Goal: Complete application form

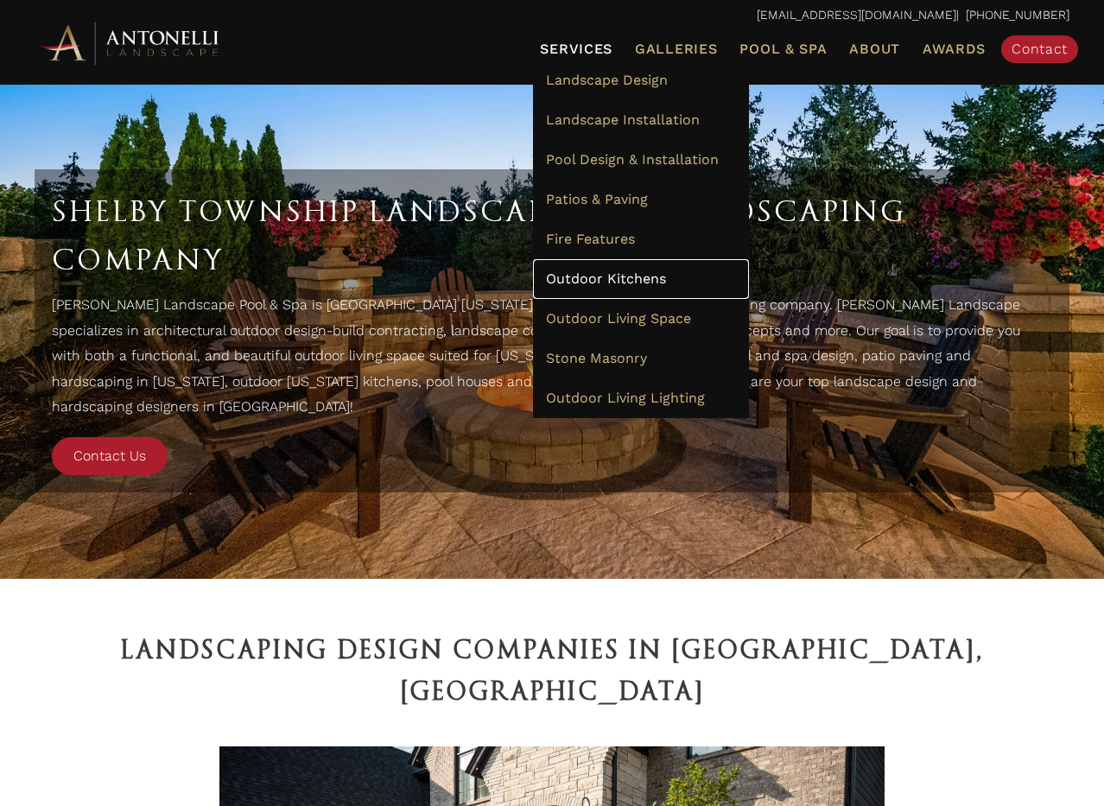
click at [598, 275] on span "Outdoor Kitchens" at bounding box center [606, 278] width 120 height 16
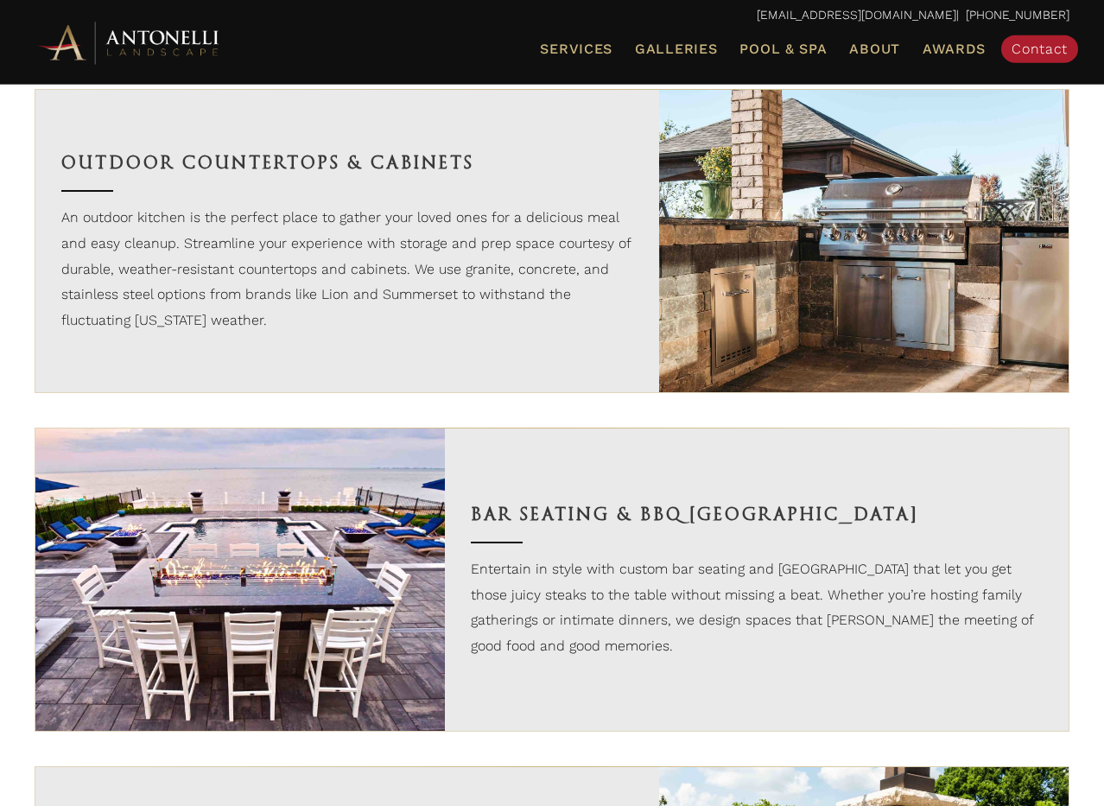
scroll to position [1881, 0]
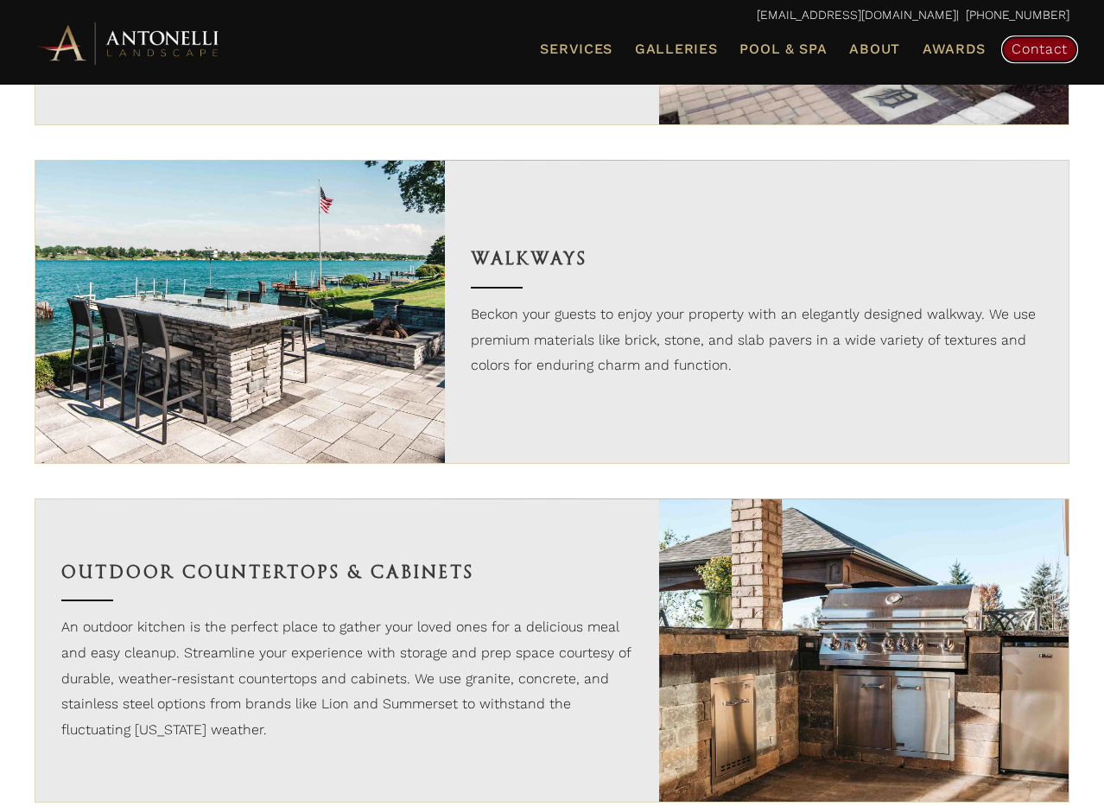
click at [1018, 55] on span "Contact" at bounding box center [1039, 49] width 56 height 16
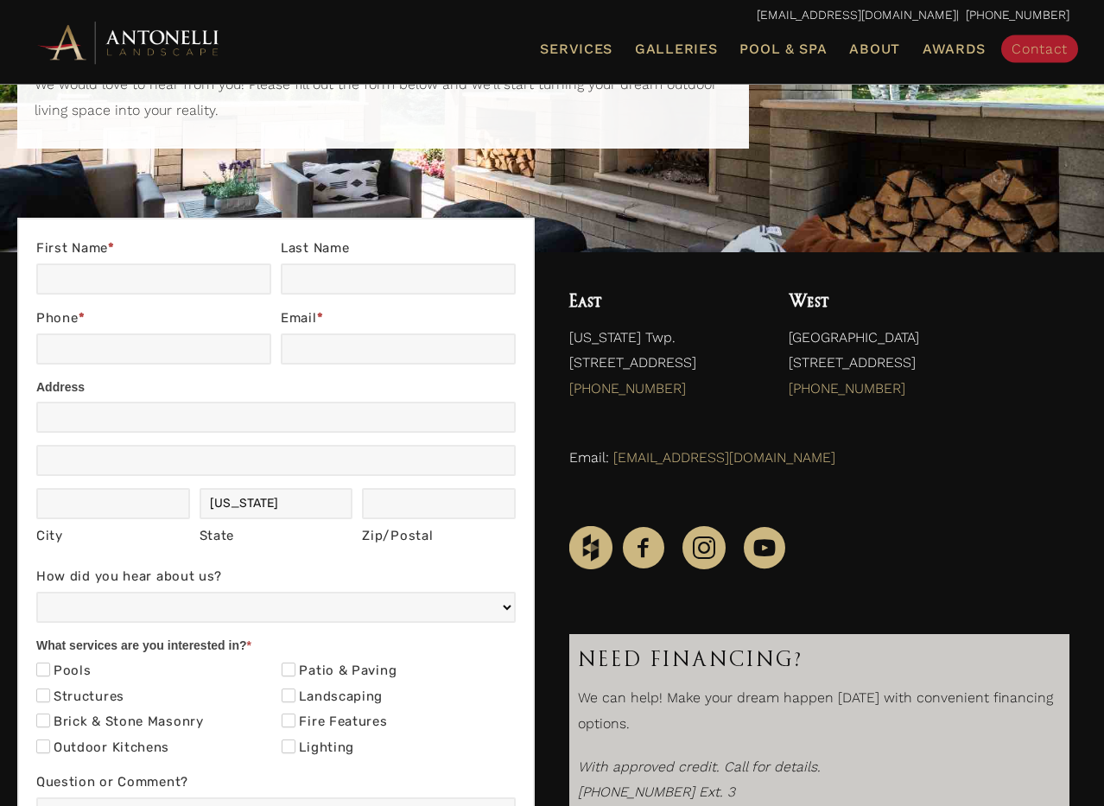
scroll to position [88, 0]
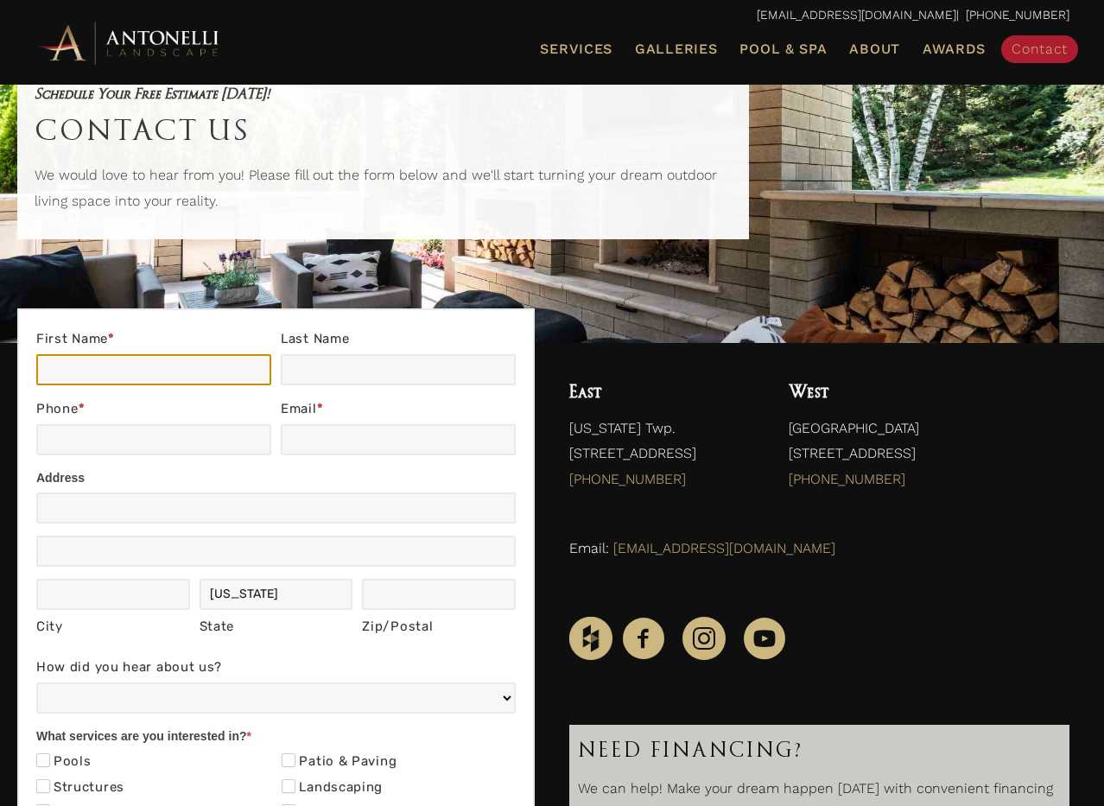
click at [99, 374] on input "First Name *" at bounding box center [153, 369] width 235 height 31
type input "John"
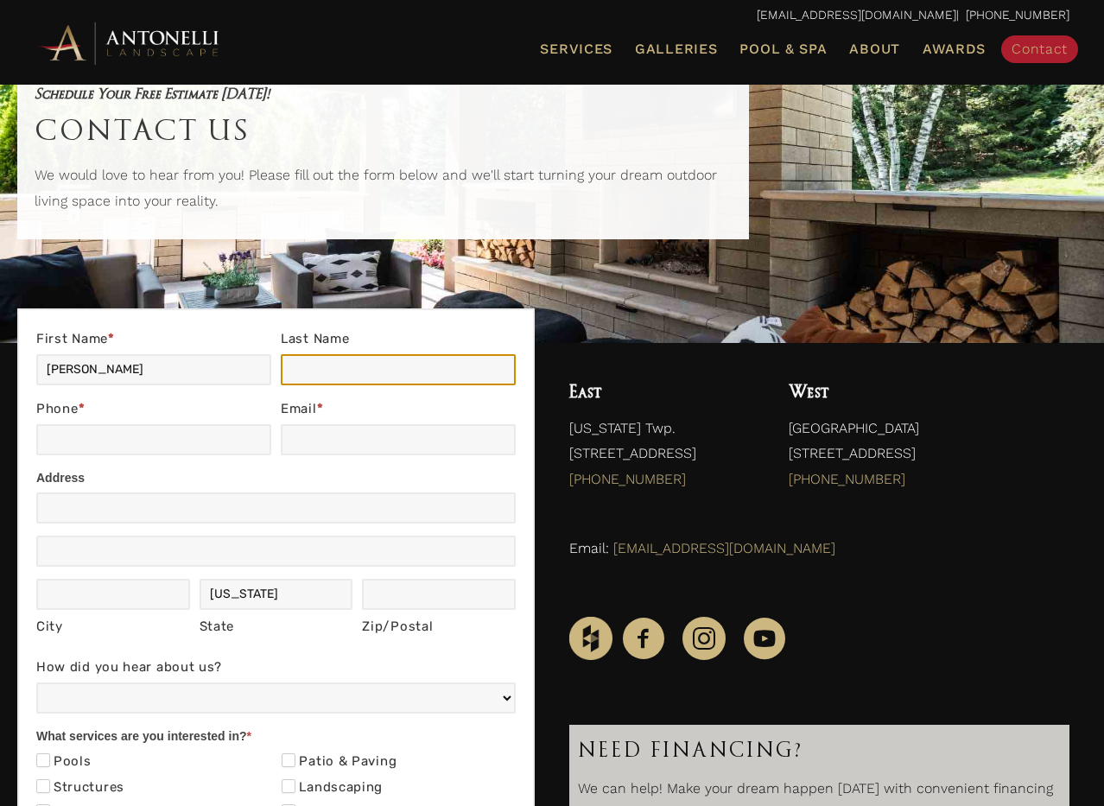
type input "McCoy"
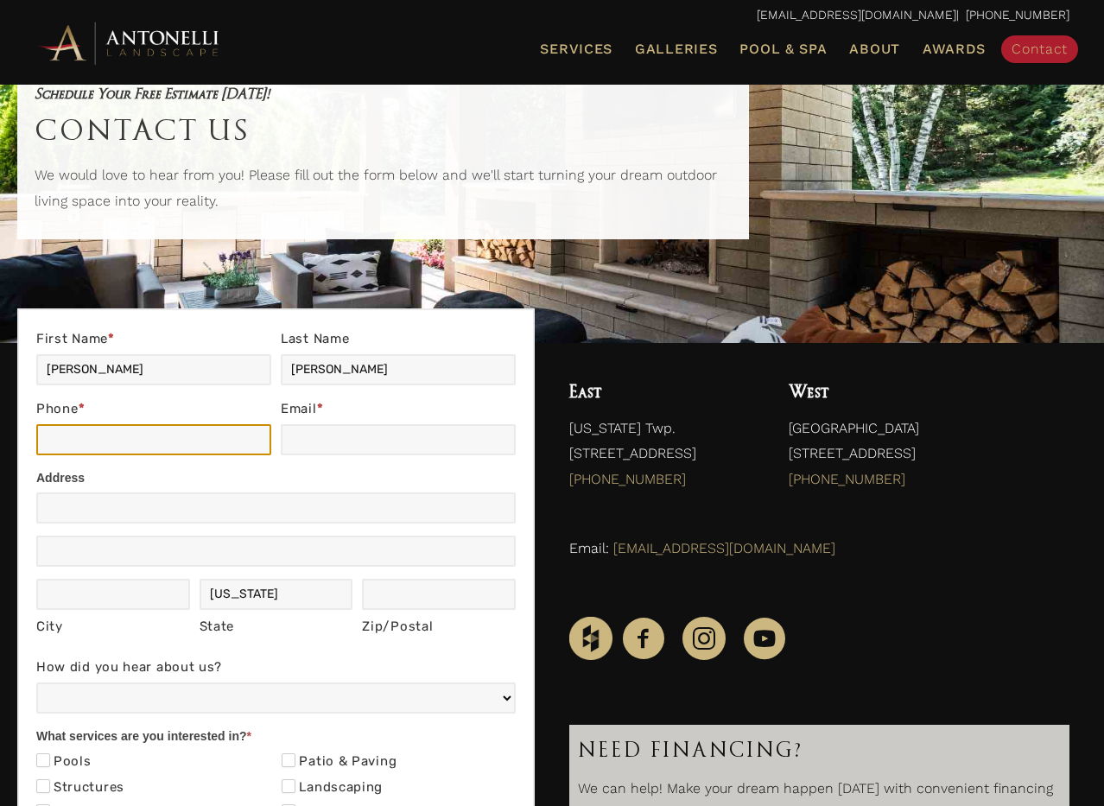
type input "248-798-5256"
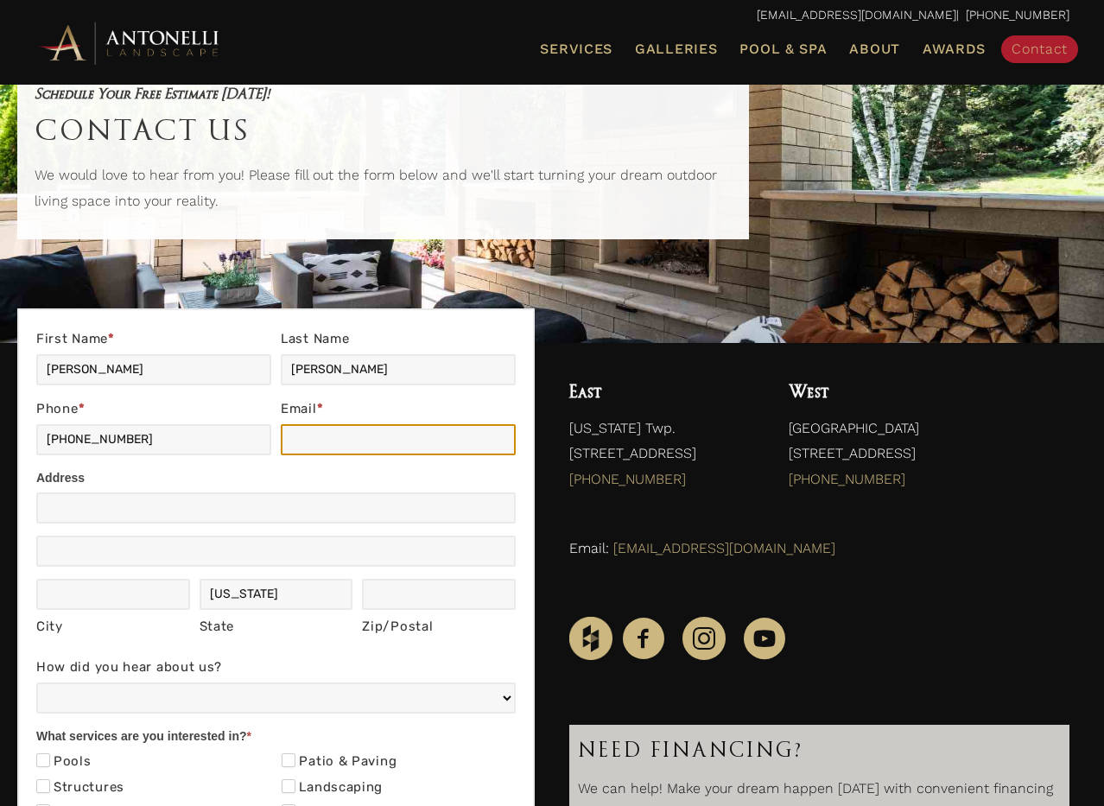
type input "jfm399@gmail.com"
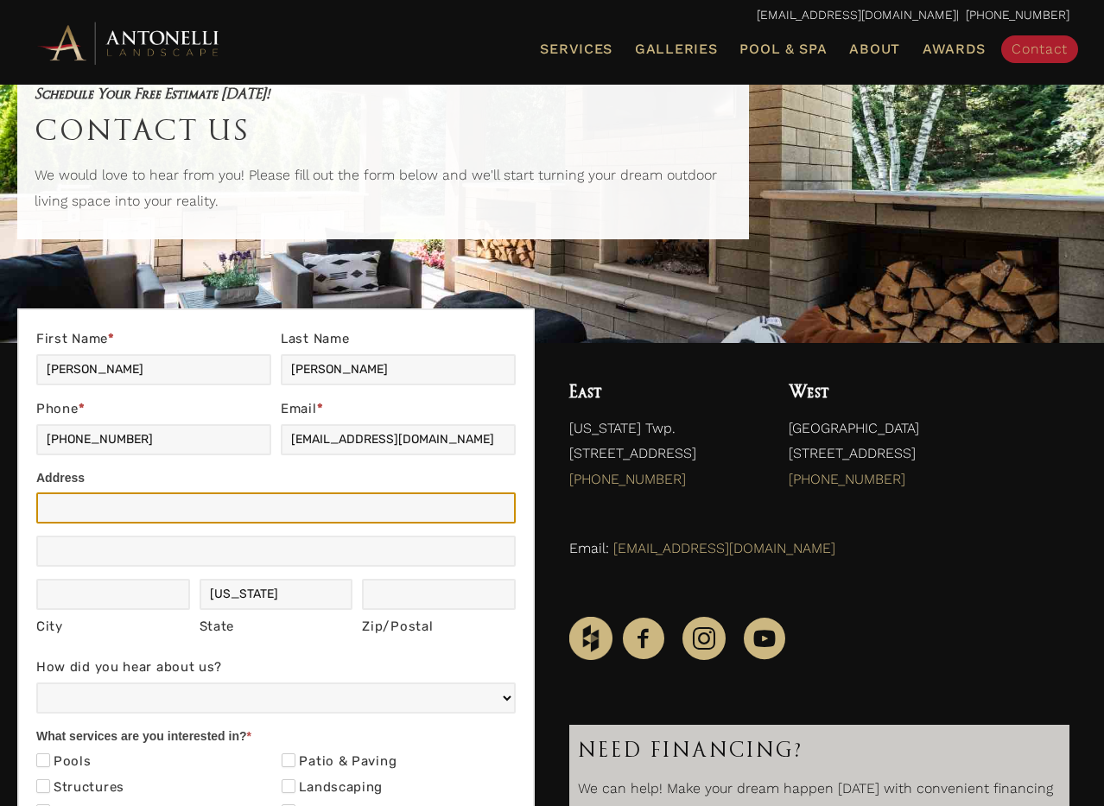
type input "1220 Wheaton Ct."
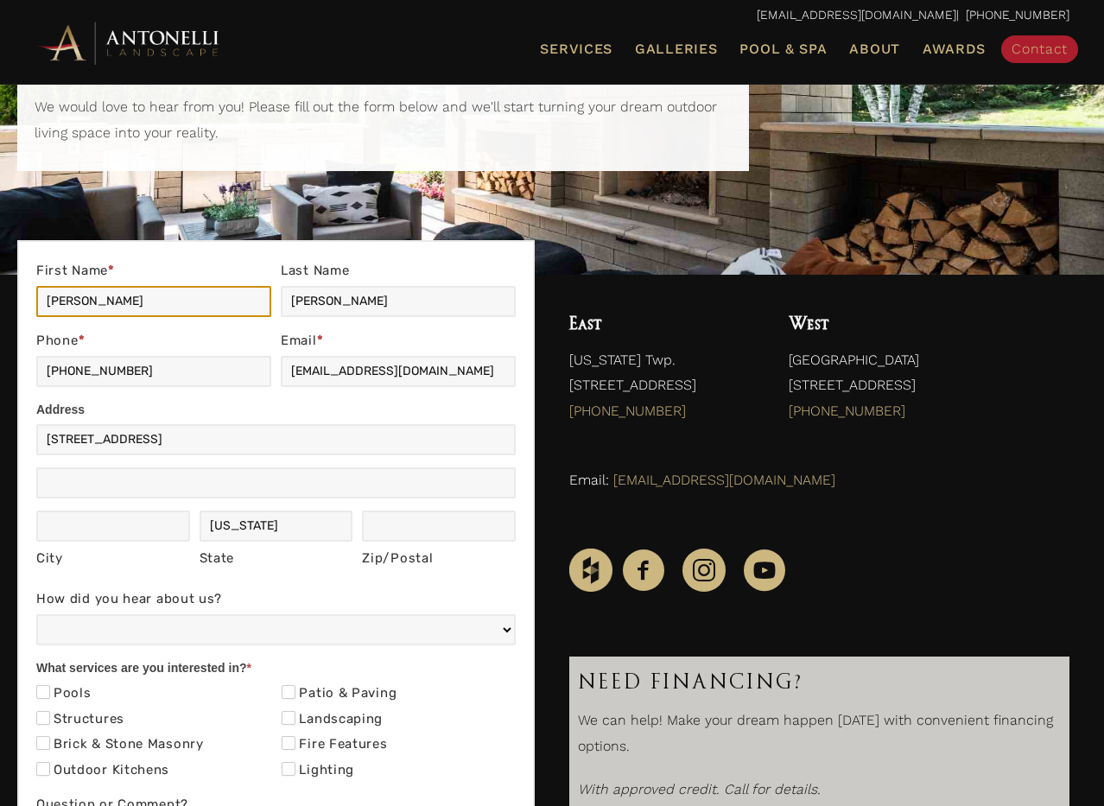
scroll to position [352, 0]
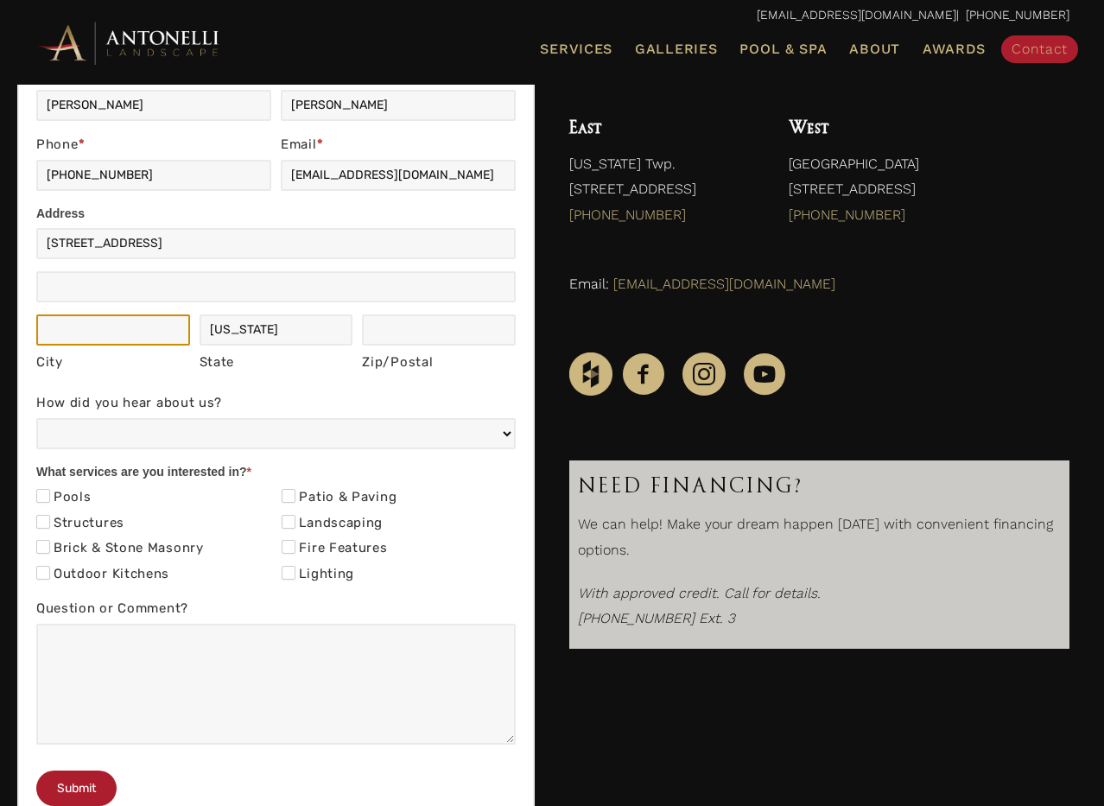
click at [111, 332] on input "City" at bounding box center [113, 329] width 154 height 31
type input "Rochester"
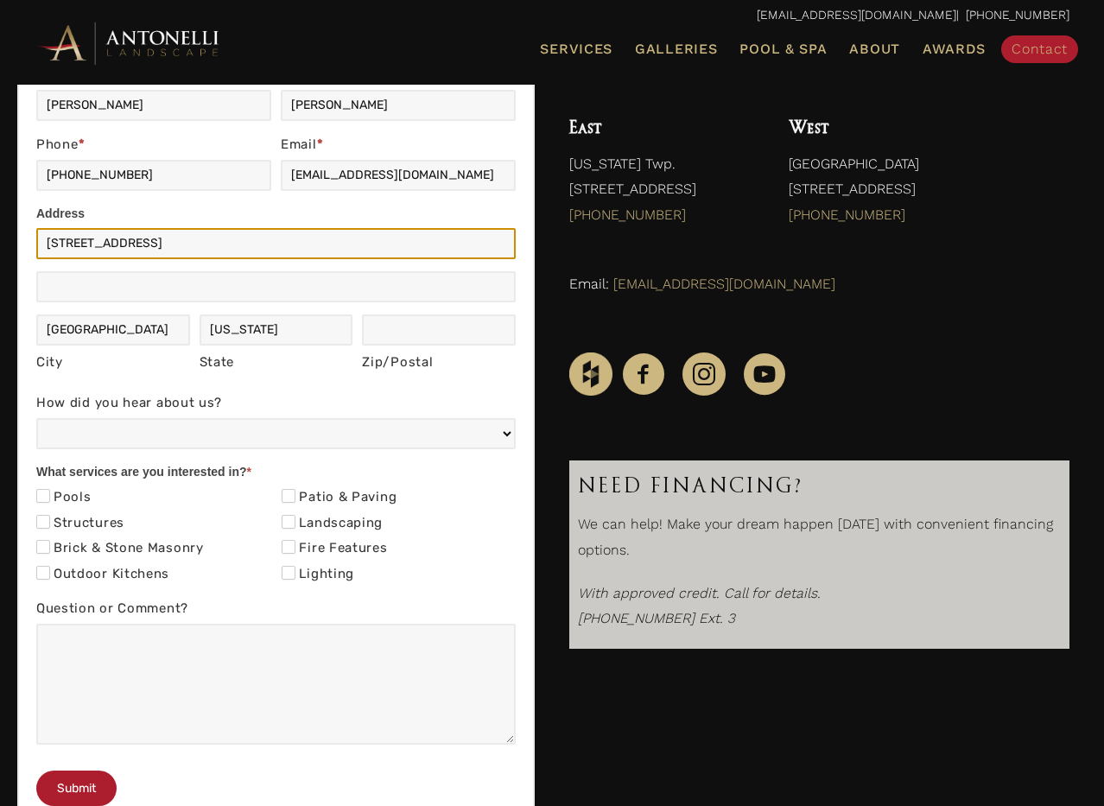
click at [183, 235] on input "1220 Wheaton Ct." at bounding box center [275, 243] width 479 height 31
drag, startPoint x: 186, startPoint y: 238, endPoint x: -34, endPoint y: 232, distance: 219.4
click at [36, 232] on input "1220 Wheaton Ct." at bounding box center [275, 243] width 479 height 31
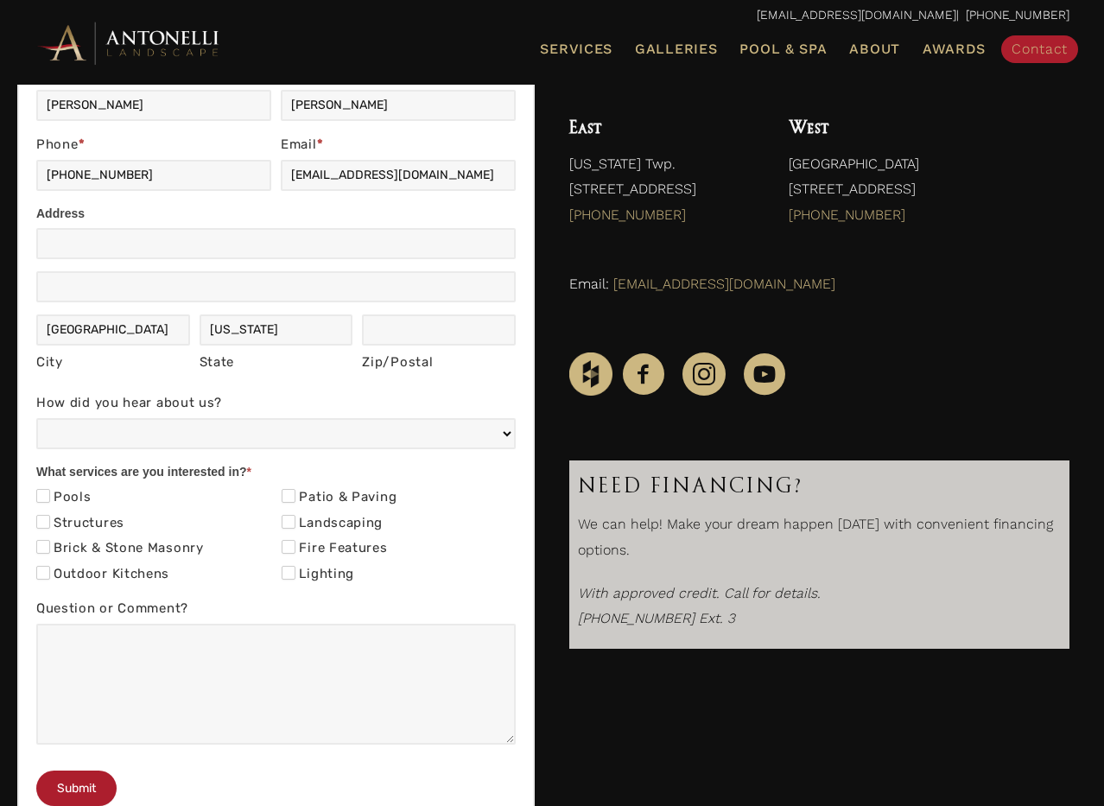
click at [402, 412] on label "How did you hear about us?" at bounding box center [275, 404] width 479 height 27
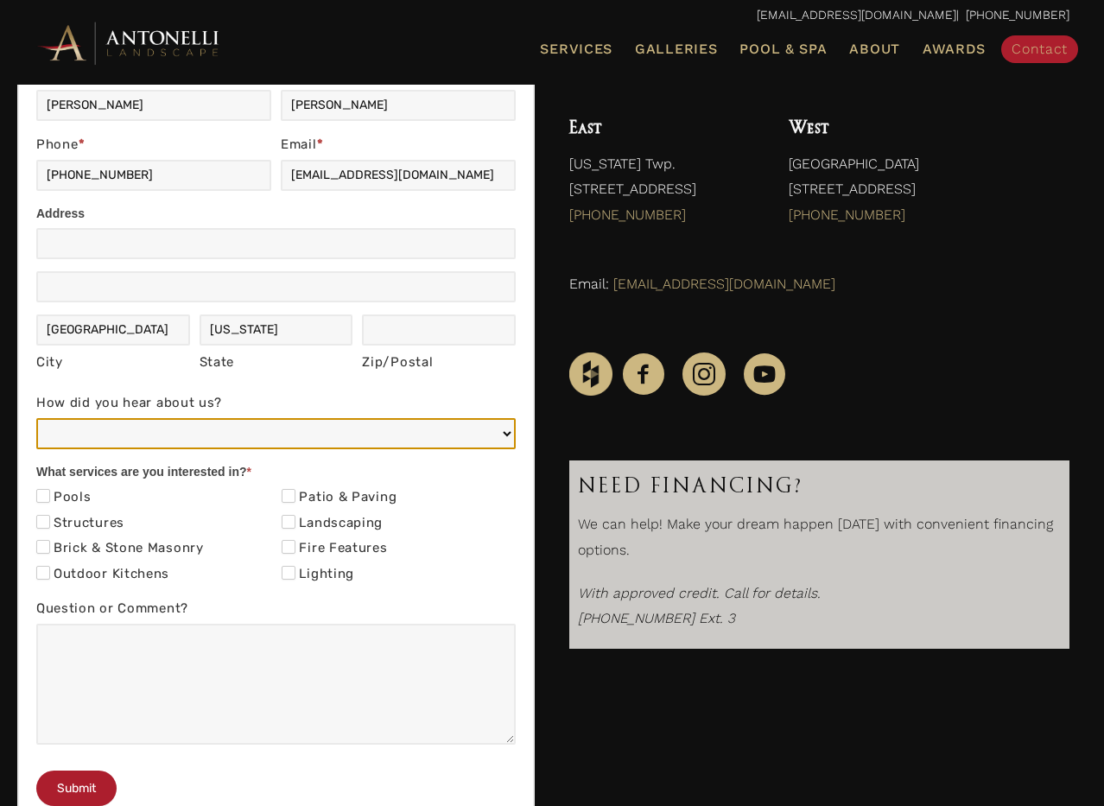
click at [402, 418] on select "Web/Google Search Social Media (e.g. Facebook, Instagram, LinkedIn) Referral (F…" at bounding box center [275, 433] width 479 height 31
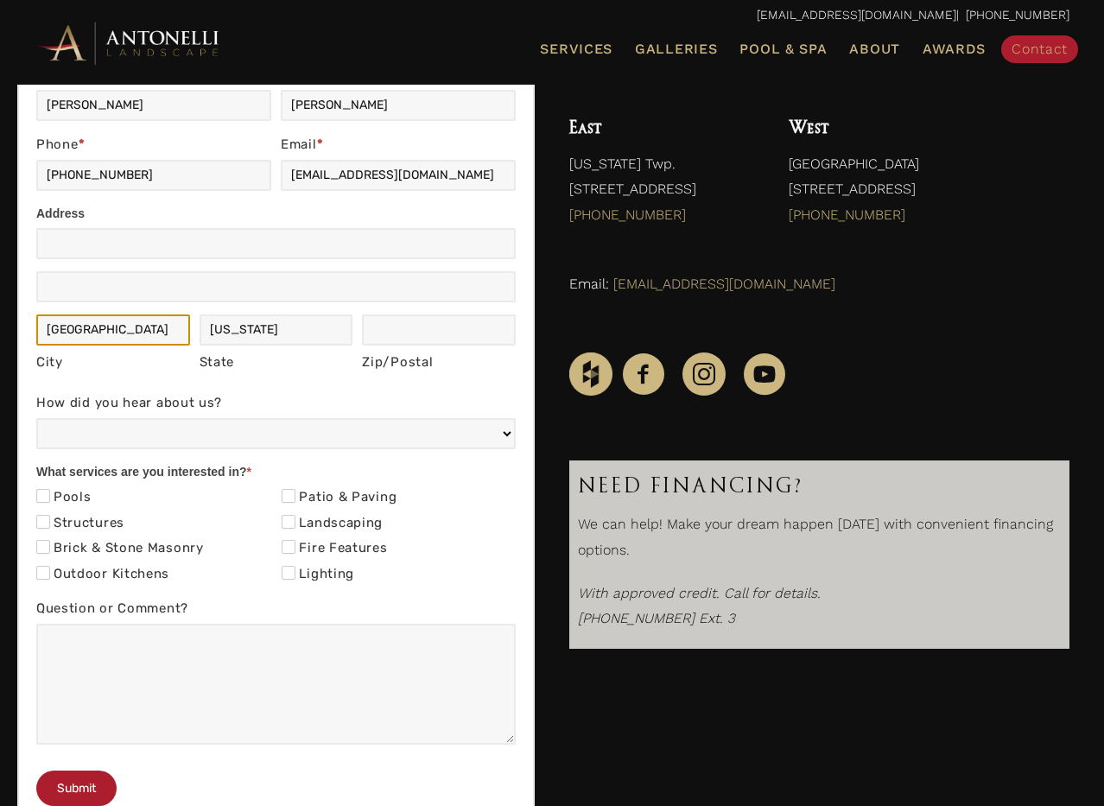
drag, startPoint x: 119, startPoint y: 333, endPoint x: 2, endPoint y: 321, distance: 118.1
click at [36, 321] on input "Rochester" at bounding box center [113, 329] width 154 height 31
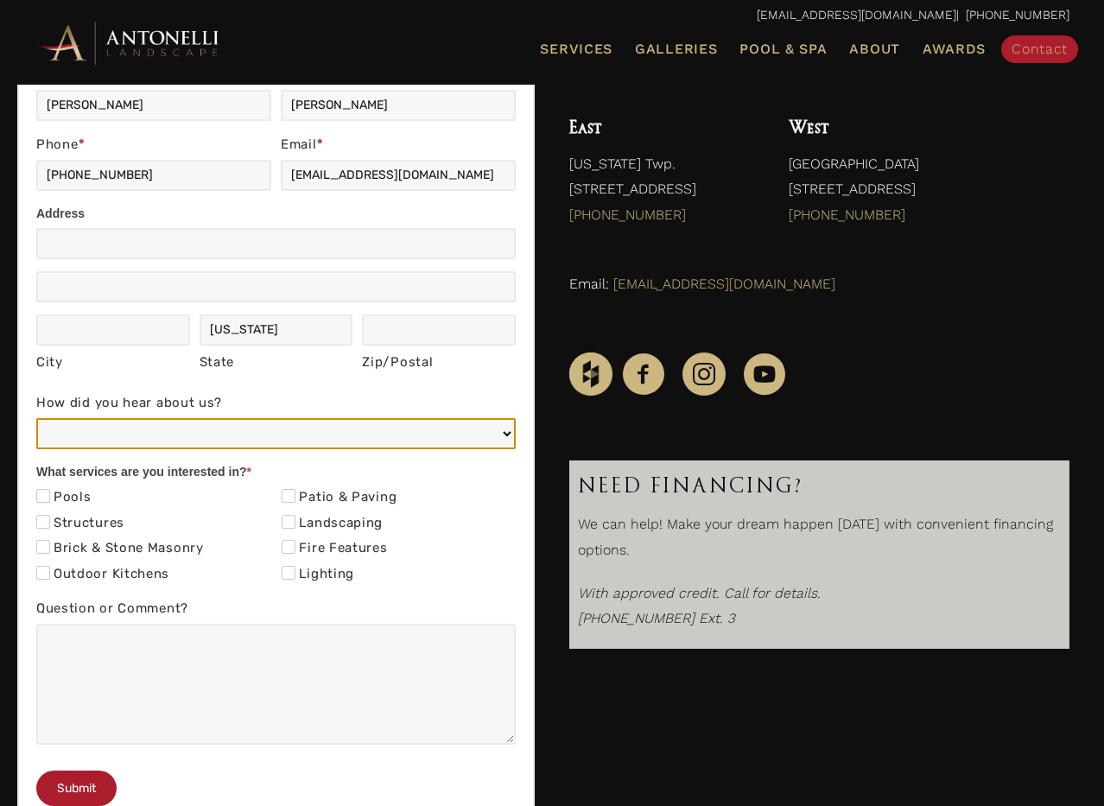
click at [36, 418] on select "Web/Google Search Social Media (e.g. Facebook, Instagram, LinkedIn) Referral (F…" at bounding box center [275, 433] width 479 height 31
select select "Web/Google Search"
click option "Web/Google Search" at bounding box center [0, 0] width 0 height 0
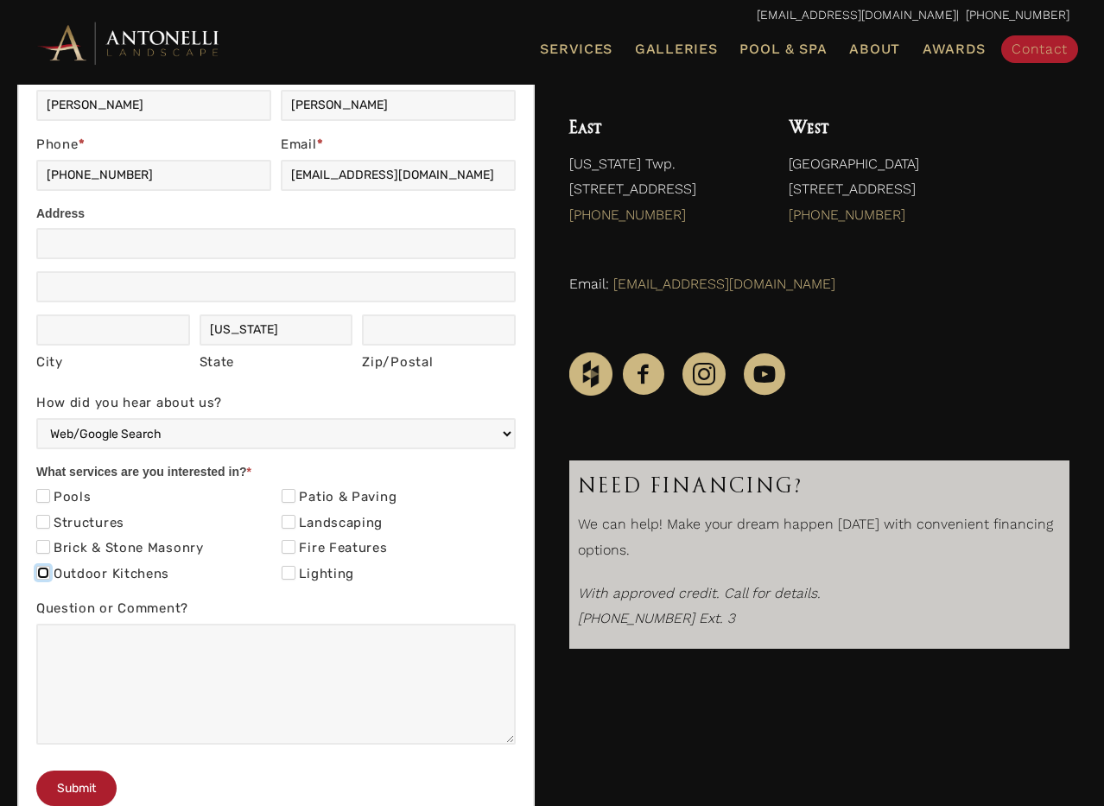
click at [43, 573] on input "Outdoor Kitchens" at bounding box center [43, 573] width 14 height 14
checkbox input "true"
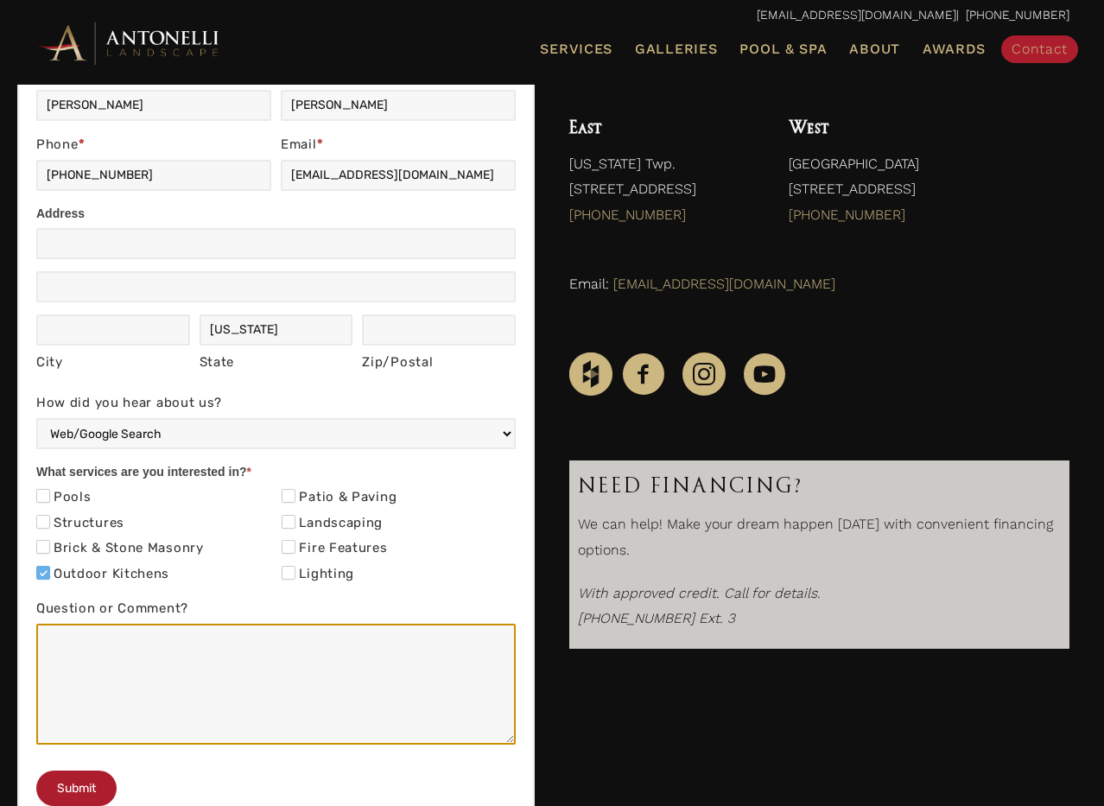
click at [115, 678] on textarea "Question or Comment?" at bounding box center [275, 683] width 479 height 121
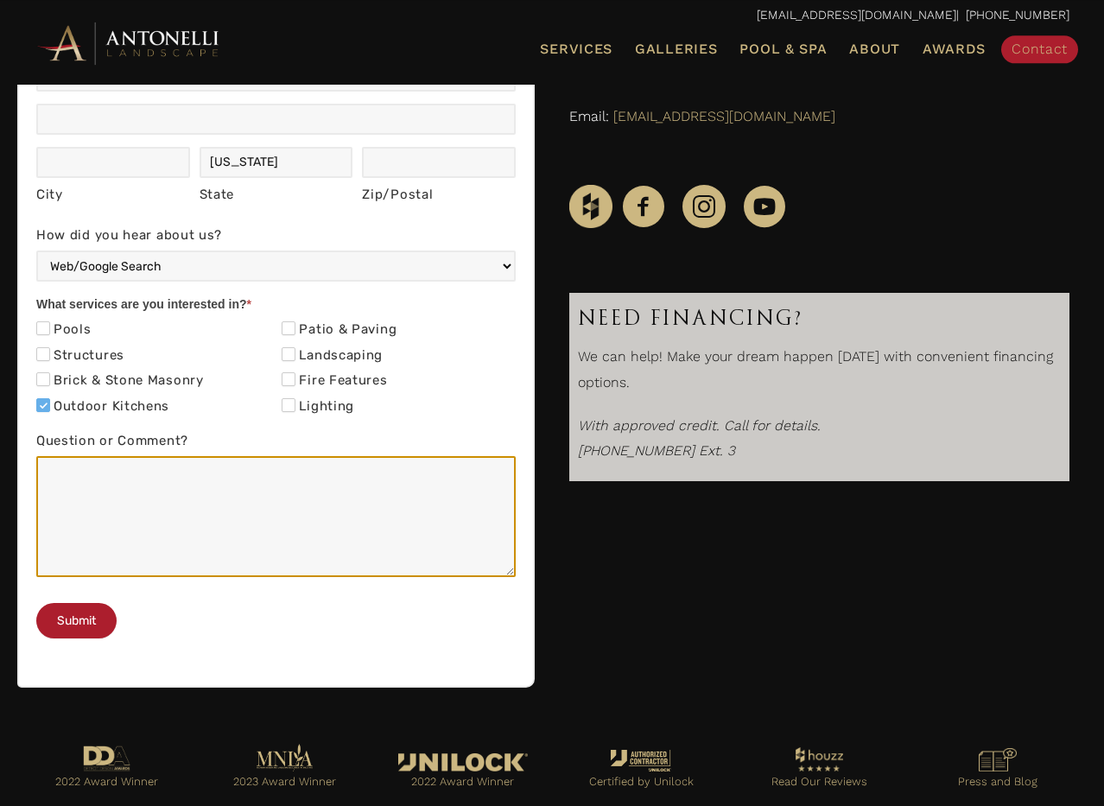
scroll to position [528, 0]
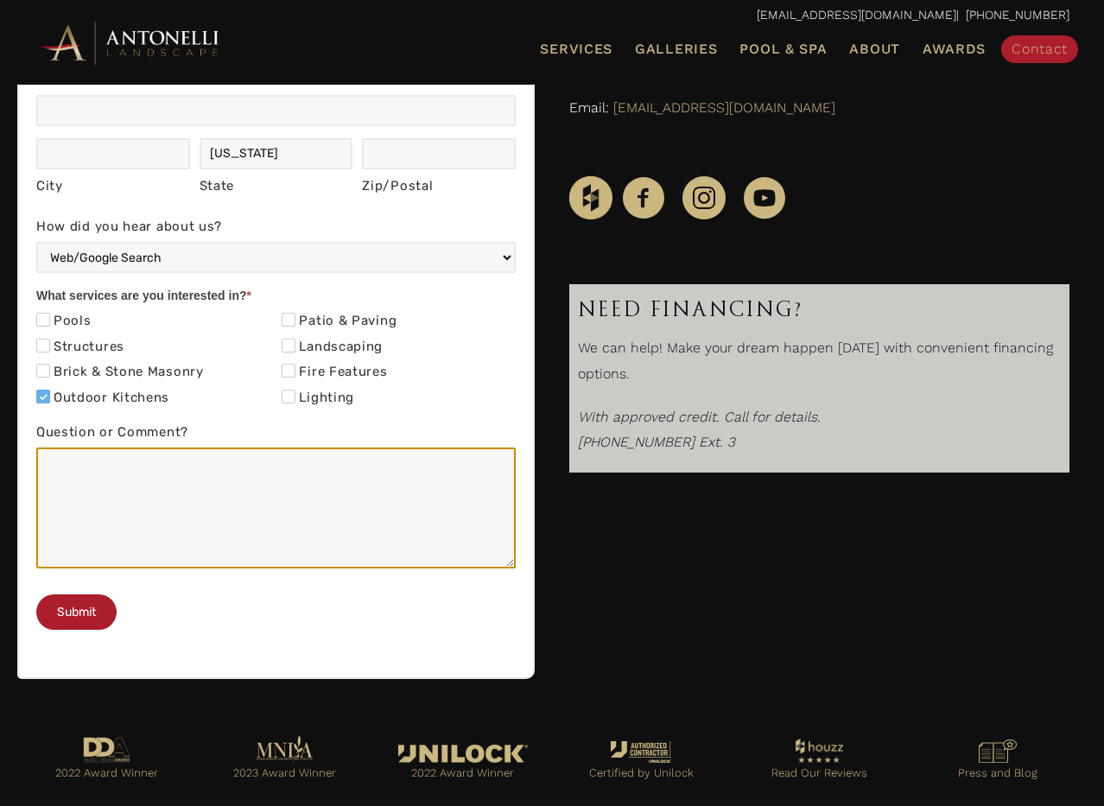
click at [157, 500] on textarea "Question or Comment?" at bounding box center [275, 507] width 479 height 121
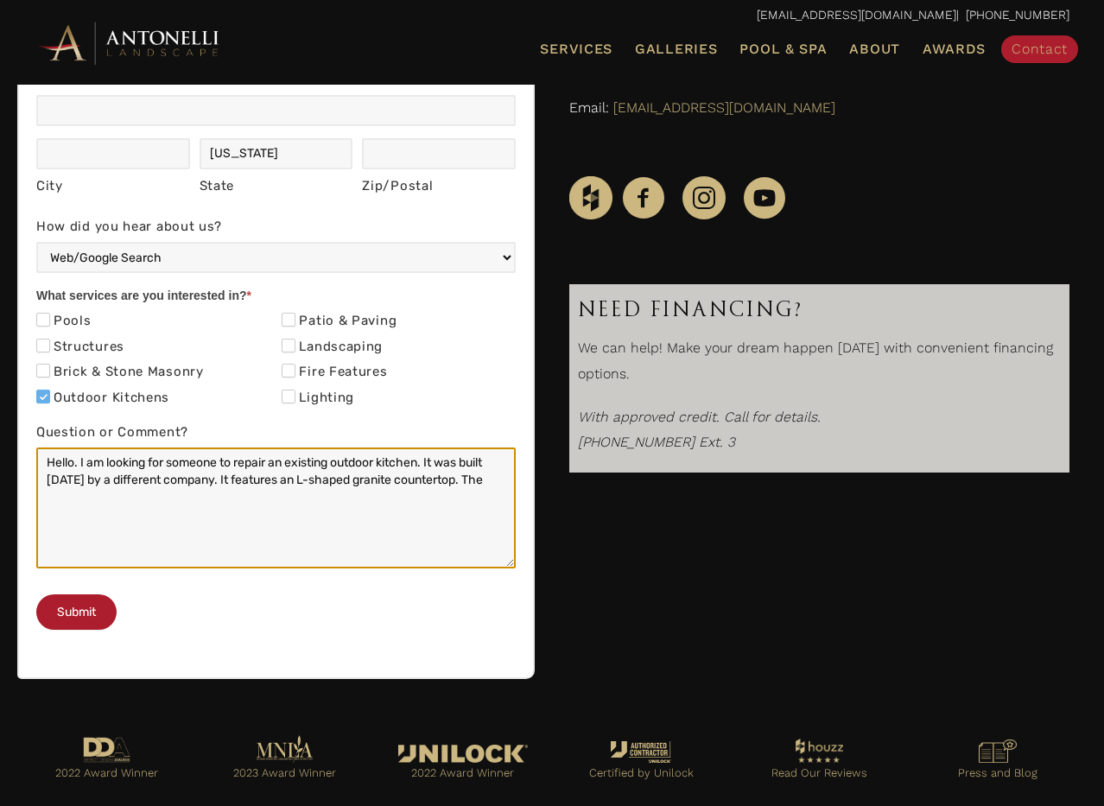
click at [247, 481] on textarea "Hello. I am looking for someone to repair an existing outdoor kitchen. It was b…" at bounding box center [275, 507] width 479 height 121
click at [380, 519] on textarea "Hello. I am looking for someone to repair an existing outdoor kitchen. It was b…" at bounding box center [275, 507] width 479 height 121
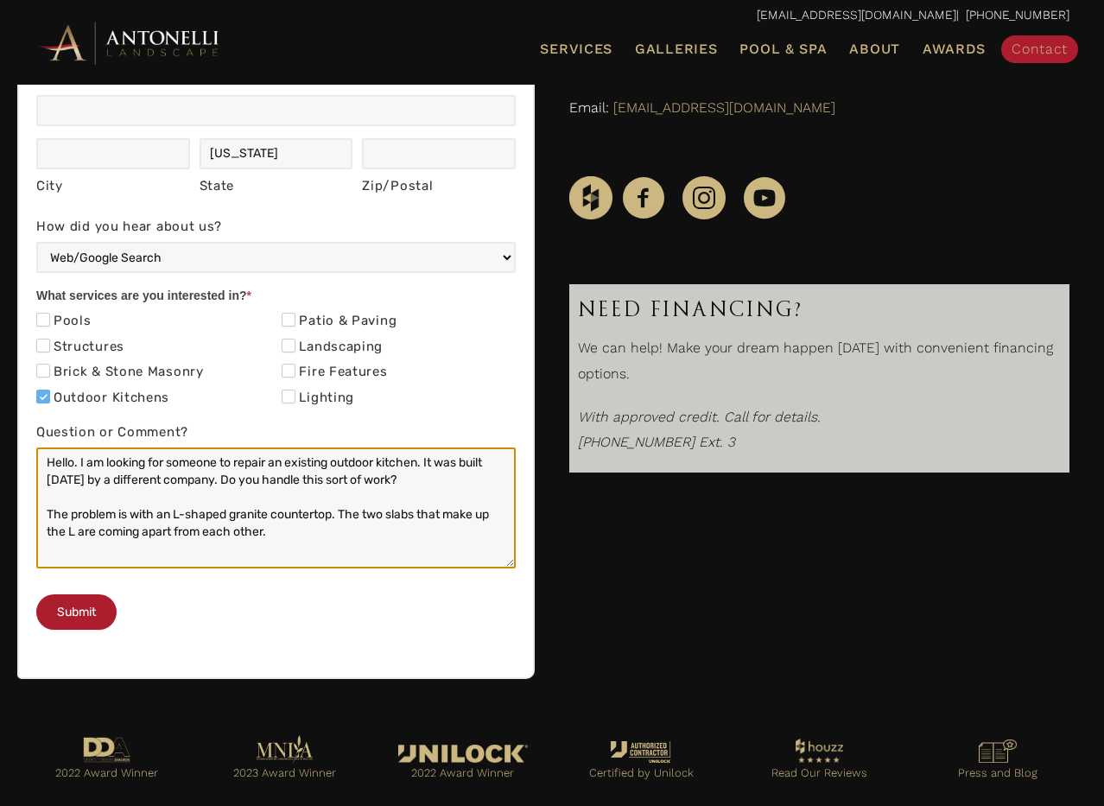
click at [83, 535] on textarea "Hello. I am looking for someone to repair an existing outdoor kitchen. It was b…" at bounding box center [275, 507] width 479 height 121
click at [326, 535] on textarea "Hello. I am looking for someone to repair an existing outdoor kitchen. It was b…" at bounding box center [275, 507] width 479 height 121
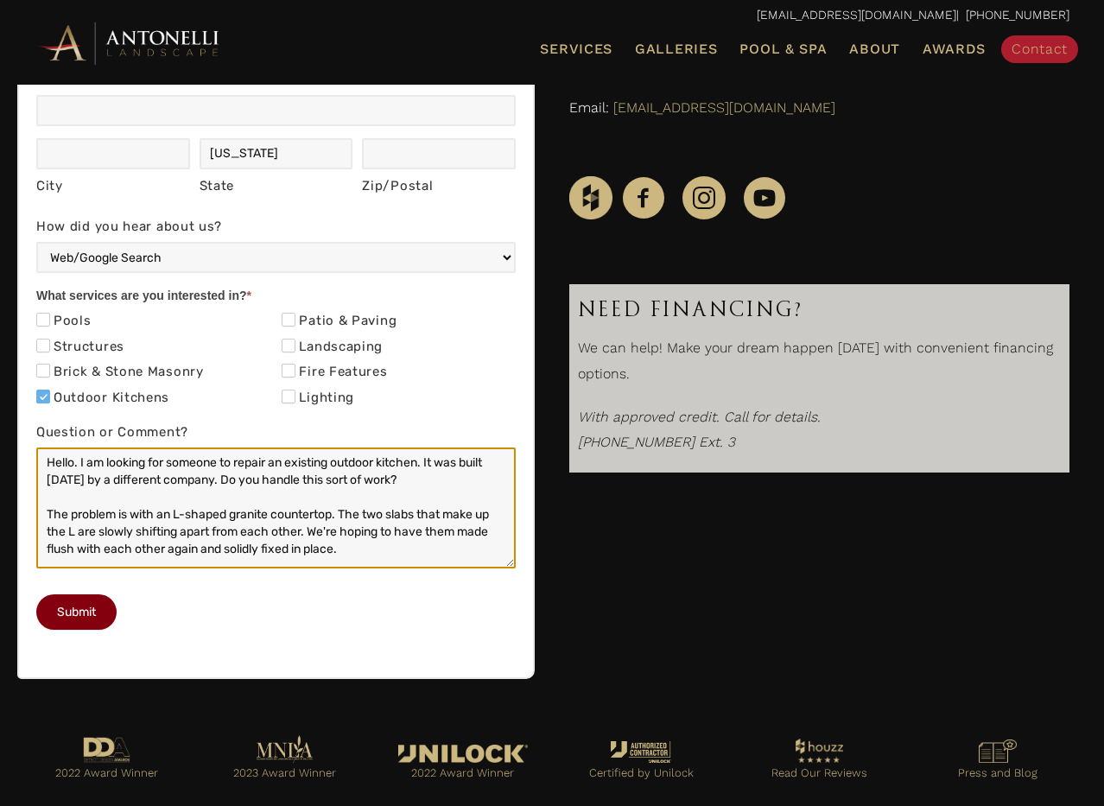
type textarea "Hello. I am looking for someone to repair an existing outdoor kitchen. It was b…"
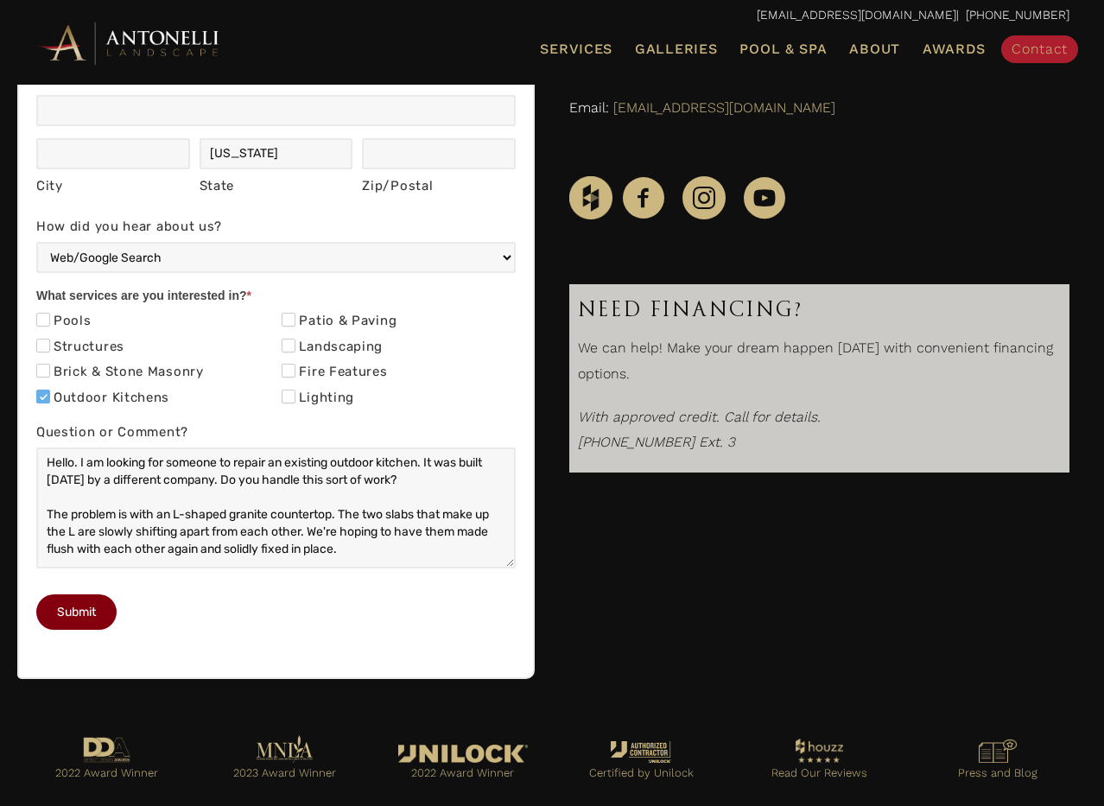
click at [77, 630] on button "Submit" at bounding box center [76, 611] width 80 height 35
